Goal: Communication & Community: Answer question/provide support

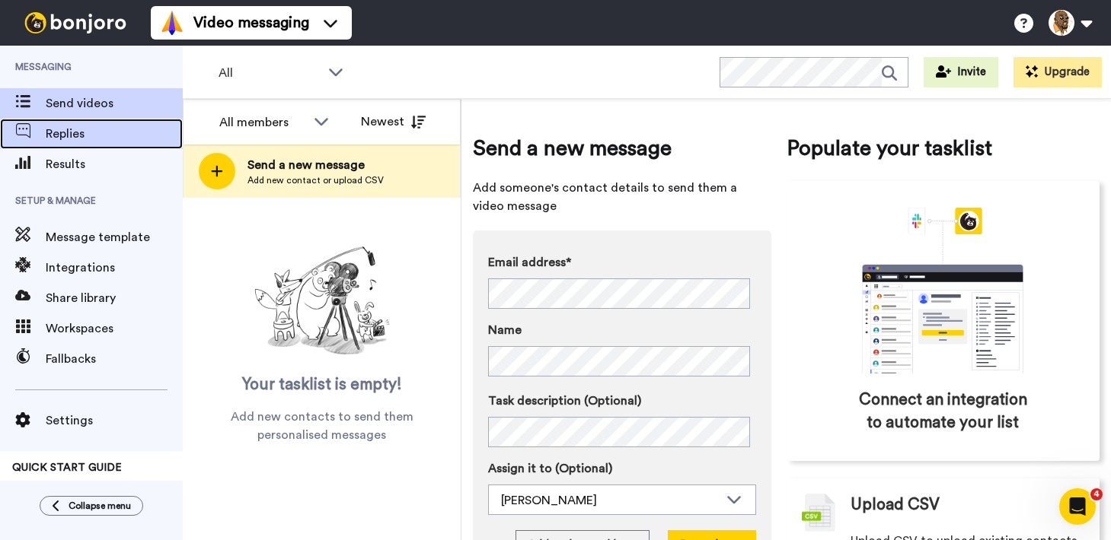
click at [77, 125] on span "Replies" at bounding box center [114, 134] width 137 height 18
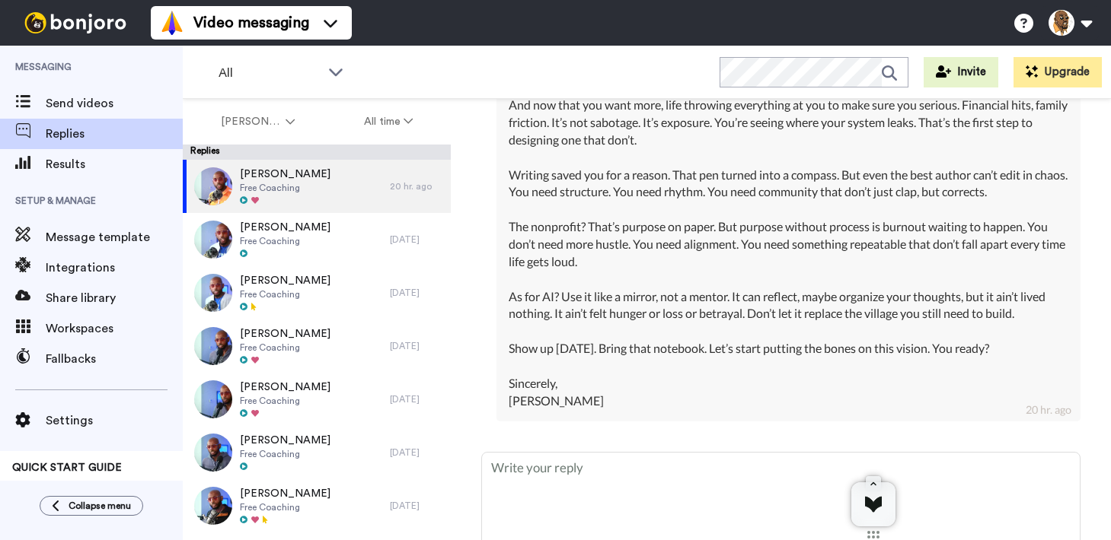
scroll to position [1029, 0]
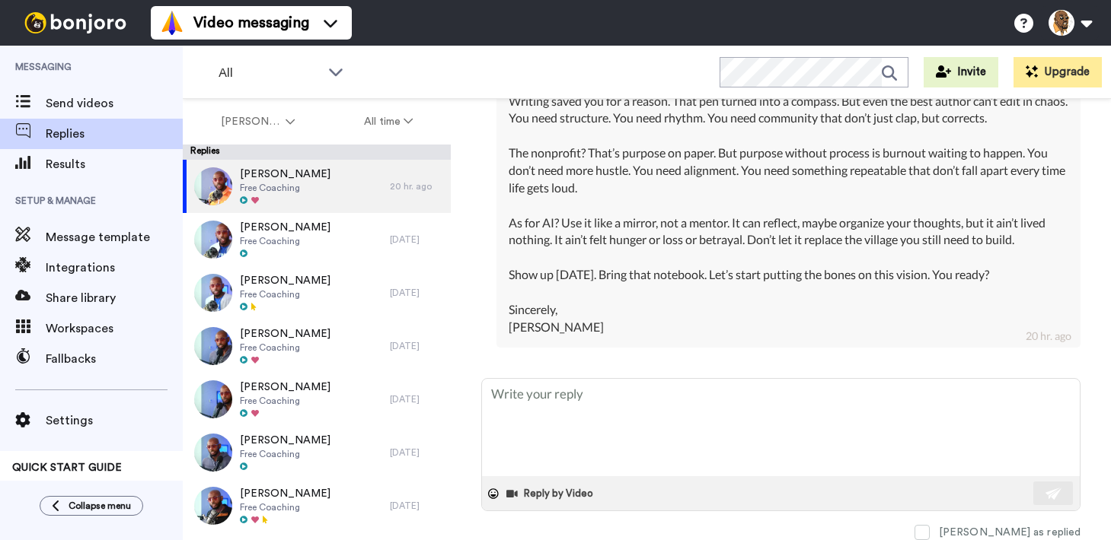
type textarea "x"
